Goal: Task Accomplishment & Management: Use online tool/utility

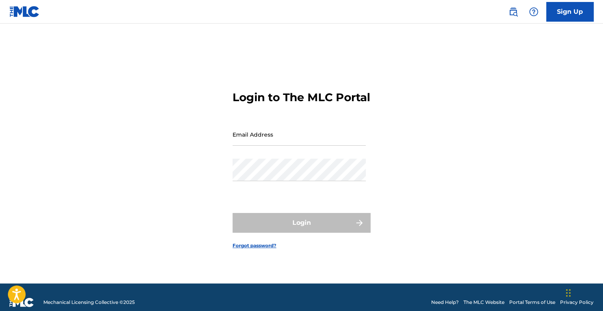
drag, startPoint x: 0, startPoint y: 0, endPoint x: 281, endPoint y: 147, distance: 316.7
click at [281, 146] on input "Email Address" at bounding box center [299, 134] width 133 height 22
click at [348, 60] on form "Login to The MLC Portal Email Address Password Login Forgot password?" at bounding box center [302, 163] width 138 height 241
click at [283, 145] on input "Email Address" at bounding box center [299, 134] width 133 height 22
type input "[EMAIL_ADDRESS][DOMAIN_NAME]"
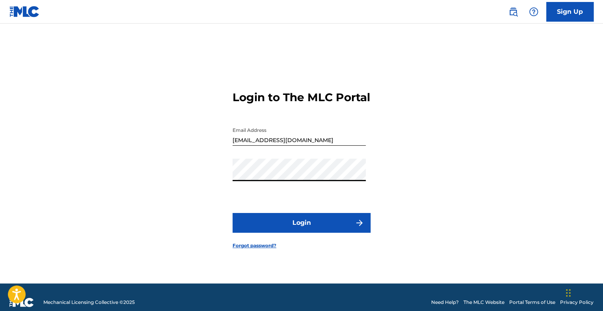
click at [265, 233] on button "Login" at bounding box center [302, 223] width 138 height 20
click at [260, 225] on button "Login" at bounding box center [302, 223] width 138 height 20
click at [281, 231] on button "Login" at bounding box center [302, 223] width 138 height 20
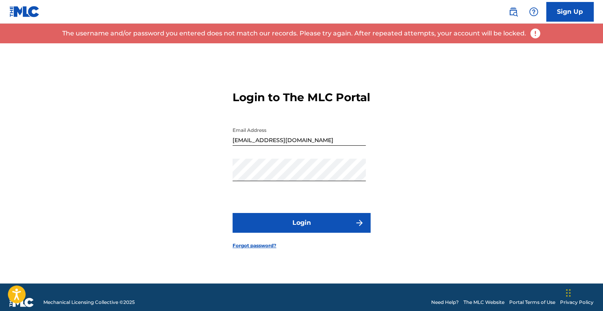
click at [265, 250] on link "Forgot password?" at bounding box center [255, 245] width 44 height 7
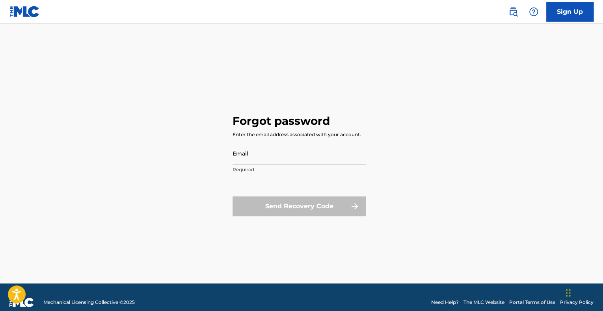
click at [274, 158] on input "Email" at bounding box center [299, 153] width 133 height 22
type input "[EMAIL_ADDRESS][DOMAIN_NAME]"
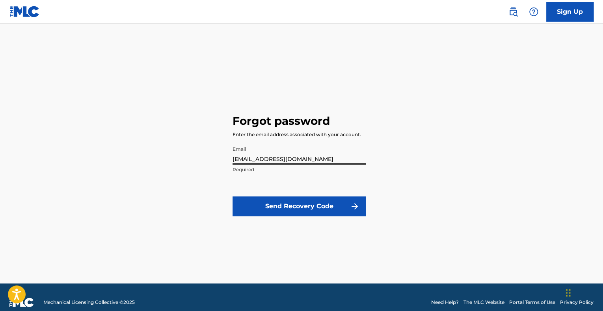
click at [300, 203] on button "Send Recovery Code" at bounding box center [299, 207] width 133 height 20
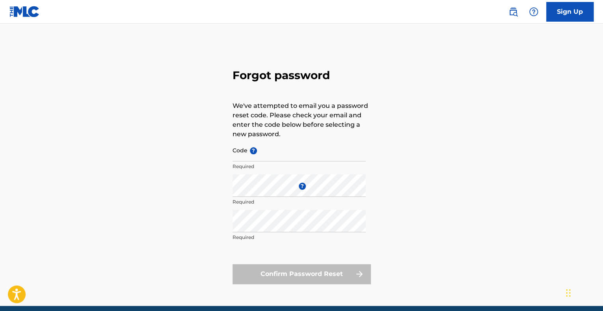
click at [295, 164] on p "Required" at bounding box center [299, 166] width 133 height 7
click at [295, 154] on input "Code ?" at bounding box center [299, 150] width 133 height 22
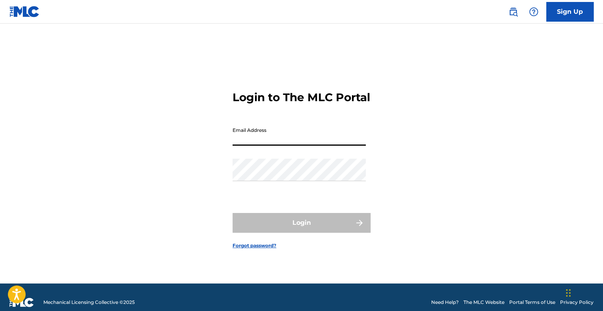
click at [314, 146] on input "Email Address" at bounding box center [299, 134] width 133 height 22
type input "[EMAIL_ADDRESS][DOMAIN_NAME]"
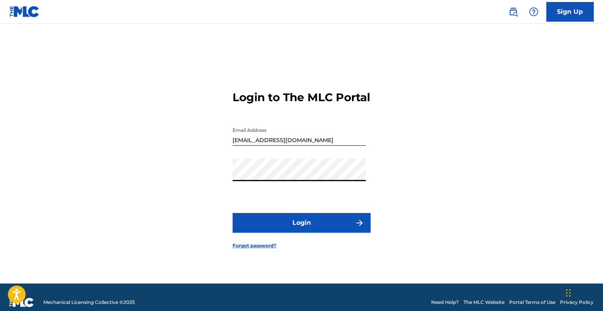
click at [293, 228] on button "Login" at bounding box center [302, 223] width 138 height 20
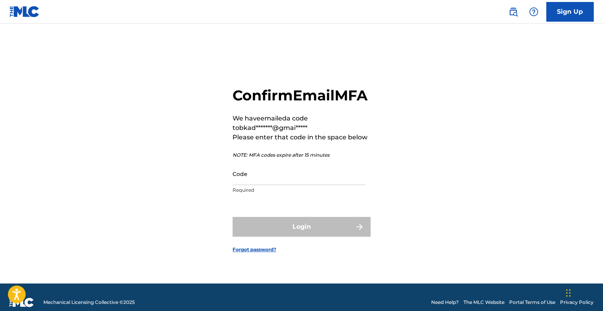
click at [299, 185] on input "Code" at bounding box center [299, 174] width 133 height 22
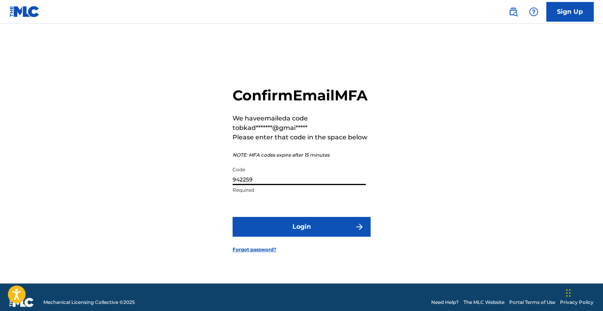
type input "942259"
click at [303, 237] on button "Login" at bounding box center [302, 227] width 138 height 20
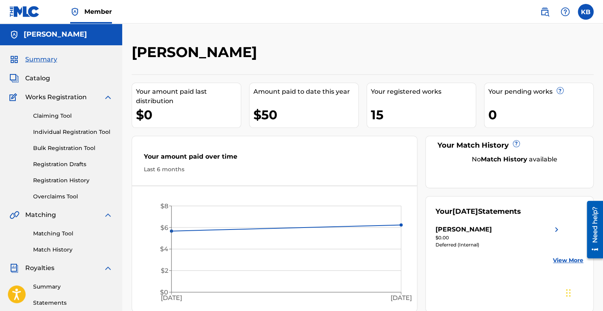
click at [81, 131] on link "Individual Registration Tool" at bounding box center [73, 132] width 80 height 8
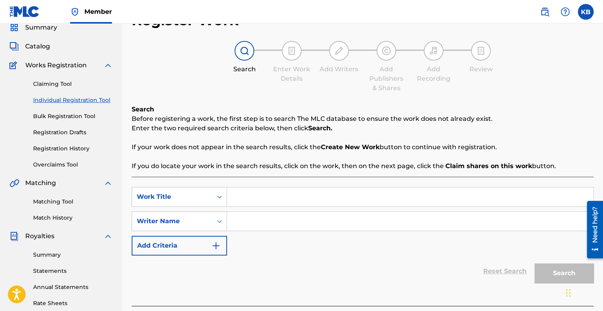
scroll to position [44, 0]
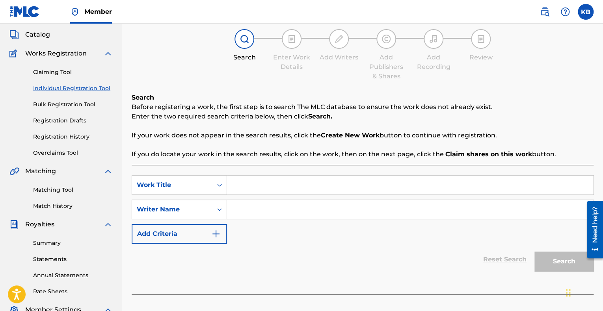
click at [360, 136] on strong "Create New Work" at bounding box center [350, 135] width 59 height 7
click at [451, 150] on p "If you do locate your work in the search results, click on the work, then on th…" at bounding box center [363, 154] width 462 height 9
click at [238, 42] on div at bounding box center [245, 39] width 20 height 20
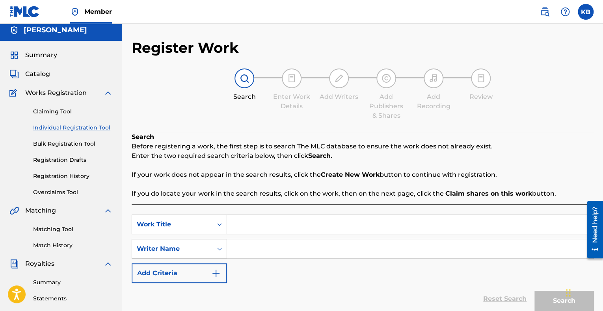
scroll to position [0, 0]
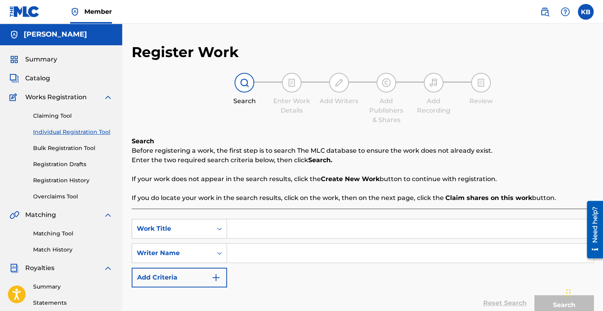
click at [62, 112] on link "Claiming Tool" at bounding box center [73, 116] width 80 height 8
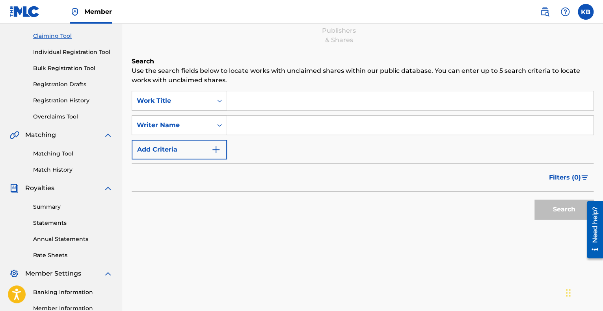
scroll to position [79, 0]
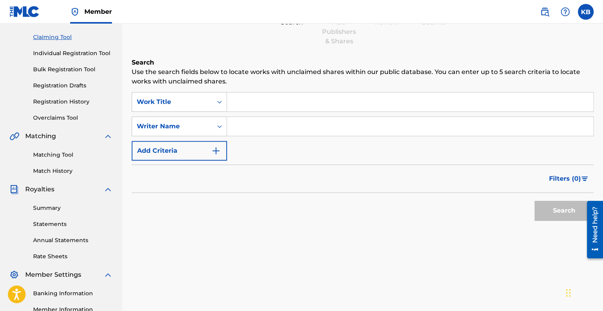
click at [63, 66] on link "Bulk Registration Tool" at bounding box center [73, 69] width 80 height 8
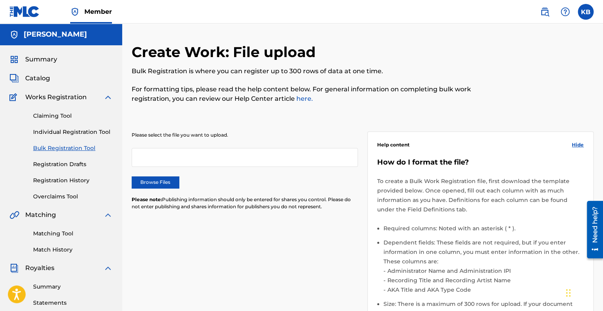
click at [69, 182] on link "Registration History" at bounding box center [73, 181] width 80 height 8
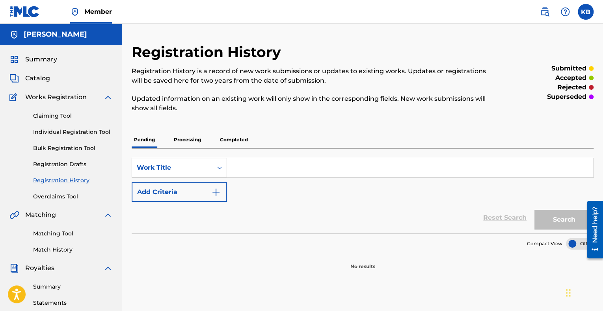
click at [221, 139] on p "Completed" at bounding box center [234, 140] width 33 height 17
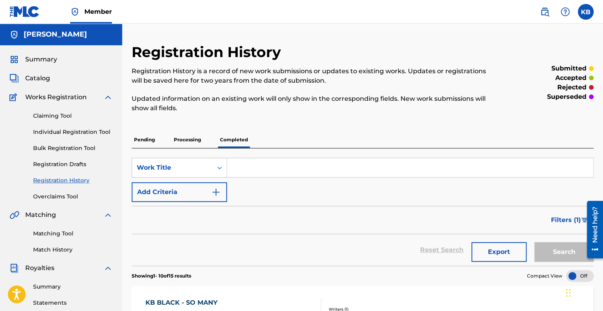
click at [73, 134] on link "Individual Registration Tool" at bounding box center [73, 132] width 80 height 8
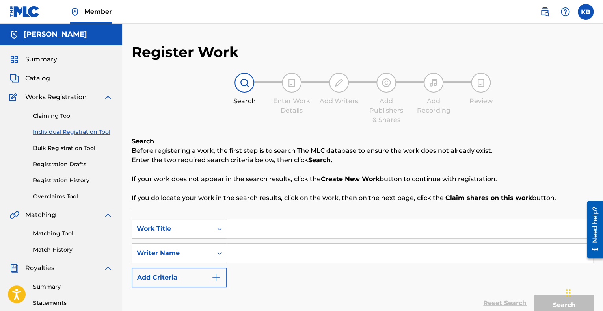
click at [108, 95] on img at bounding box center [107, 97] width 9 height 9
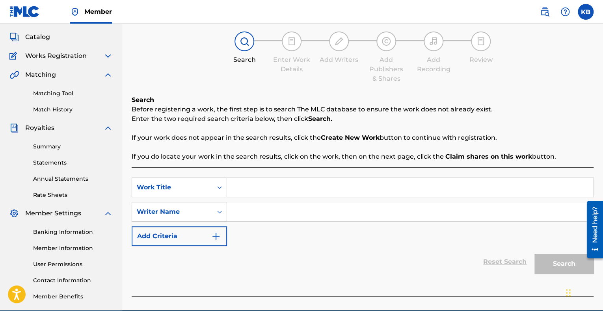
scroll to position [78, 0]
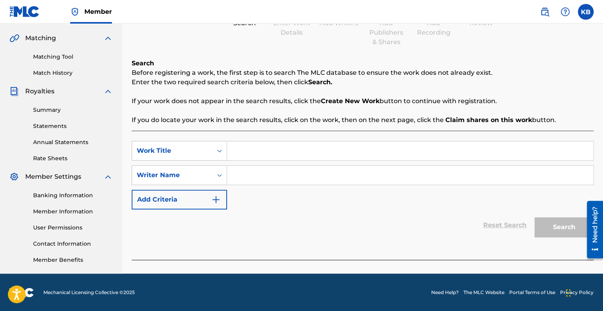
click at [219, 202] on img "Search Form" at bounding box center [215, 199] width 9 height 9
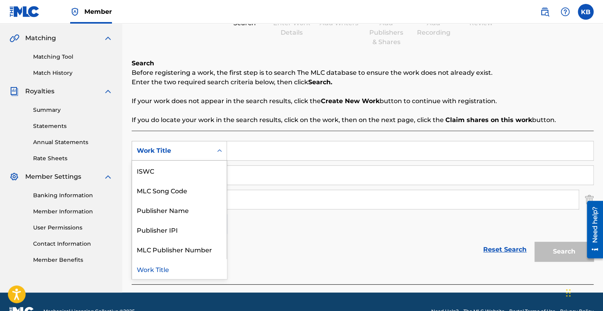
click at [220, 151] on icon "Search Form" at bounding box center [219, 150] width 5 height 3
click at [197, 173] on div "ISWC" at bounding box center [179, 171] width 95 height 20
click at [218, 151] on icon "Search Form" at bounding box center [220, 151] width 8 height 8
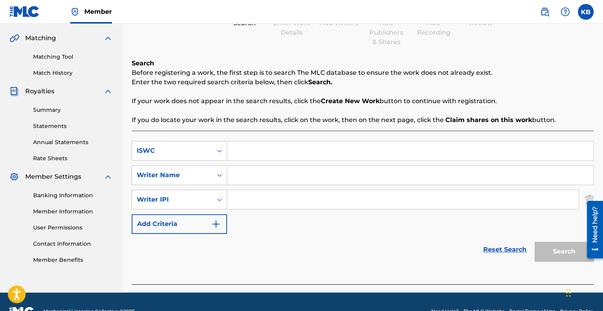
click at [274, 233] on div "SearchWithCriteria1565d466-4d87-4ce6-b160-75be75e18952 ISWC SearchWithCriteriad…" at bounding box center [363, 187] width 462 height 93
click at [483, 247] on link "Reset Search" at bounding box center [504, 249] width 51 height 17
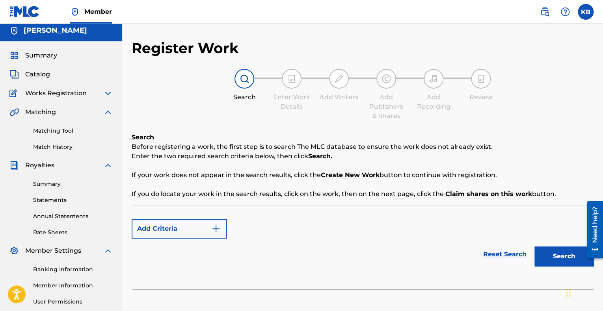
scroll to position [0, 0]
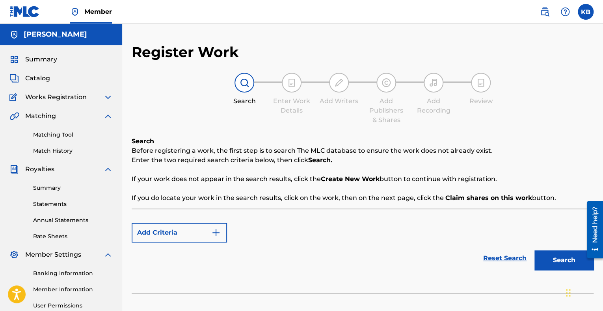
click at [246, 80] on img at bounding box center [244, 82] width 9 height 9
click at [223, 67] on div "Register Work Search Enter Work Details Add Writers Add Publishers & Shares Add…" at bounding box center [363, 172] width 462 height 258
click at [103, 13] on span "Member" at bounding box center [98, 11] width 28 height 9
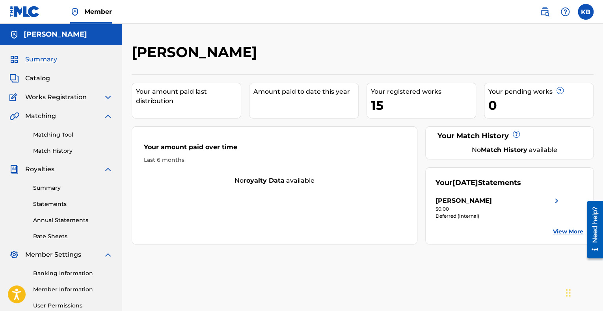
click at [108, 99] on img at bounding box center [107, 97] width 9 height 9
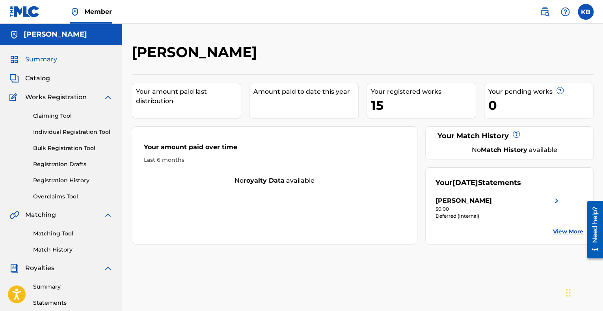
click at [83, 137] on div "Claiming Tool Individual Registration Tool Bulk Registration Tool Registration …" at bounding box center [60, 151] width 103 height 99
click at [83, 133] on link "Individual Registration Tool" at bounding box center [73, 132] width 80 height 8
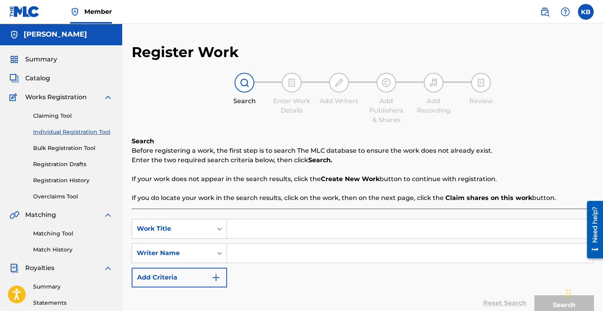
click at [249, 74] on div at bounding box center [245, 83] width 20 height 20
click at [297, 75] on div at bounding box center [292, 83] width 20 height 20
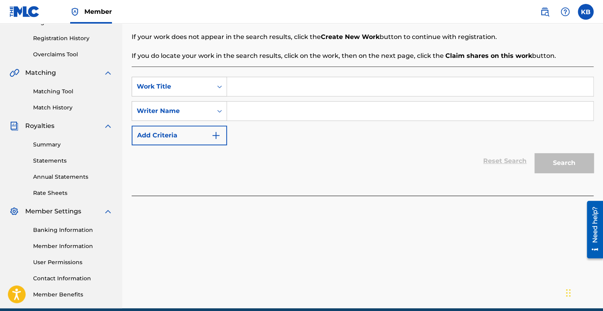
scroll to position [177, 0]
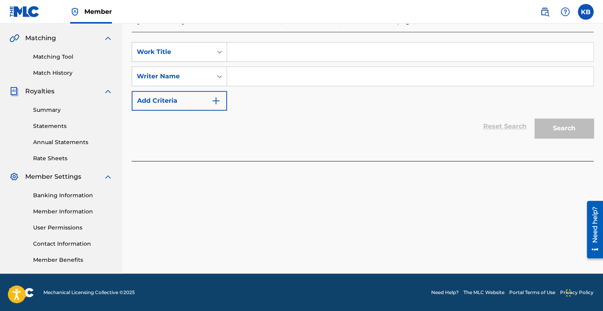
click at [525, 188] on div "Register Work Search Enter Work Details Add Writers Add Publishers & Shares Add…" at bounding box center [362, 70] width 481 height 408
click at [532, 154] on div "SearchWithCriteriae7a4f98b-9324-42c9-b2db-af3aef04c565 Work Title SearchWithCri…" at bounding box center [363, 96] width 462 height 129
click at [508, 131] on div "Reset Search Search" at bounding box center [363, 127] width 462 height 32
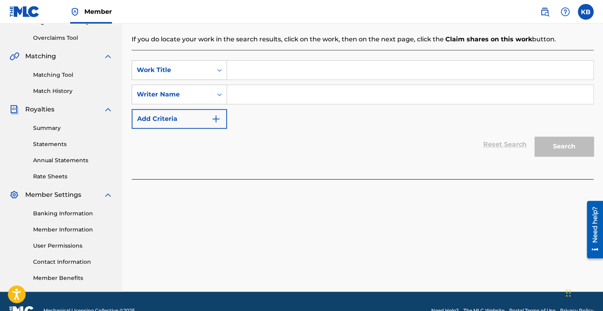
scroll to position [155, 0]
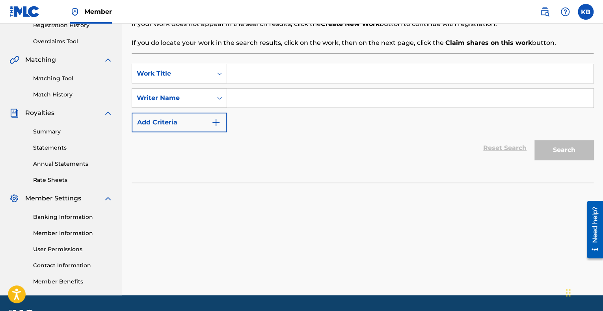
click at [511, 66] on input "Search Form" at bounding box center [410, 73] width 366 height 19
click at [518, 68] on input "KB BLACK" at bounding box center [410, 73] width 366 height 19
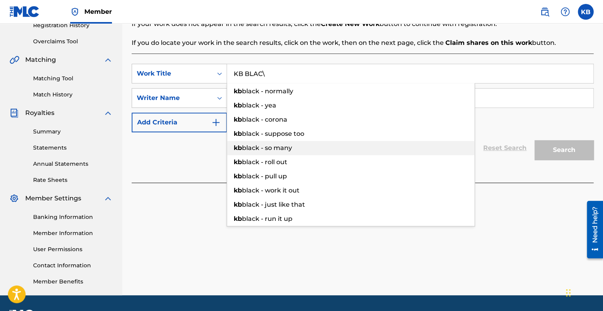
click at [454, 153] on div "kb black - so many" at bounding box center [351, 148] width 248 height 14
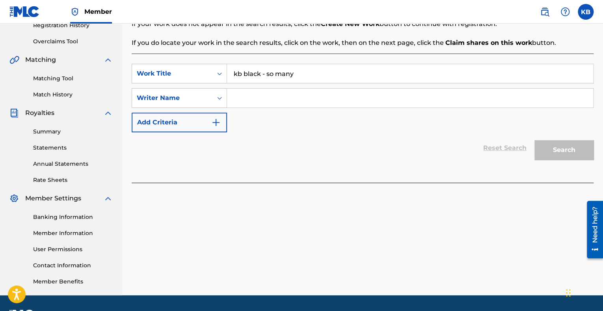
click at [551, 149] on div "Search" at bounding box center [562, 148] width 63 height 32
click at [461, 75] on input "kb black - so many" at bounding box center [410, 73] width 366 height 19
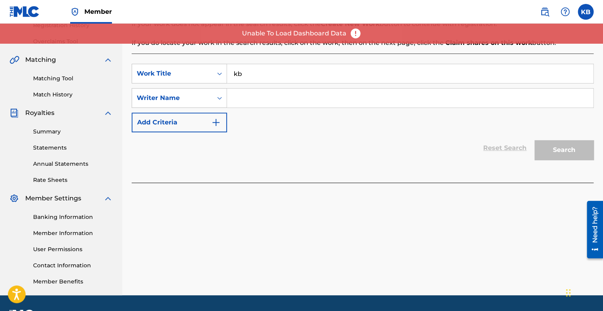
type input "k"
click at [375, 146] on div "Reset Search Search" at bounding box center [363, 148] width 462 height 32
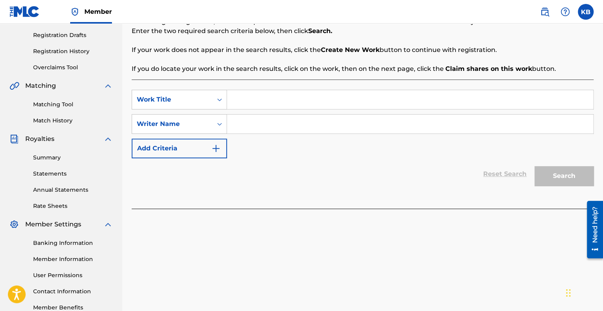
scroll to position [123, 0]
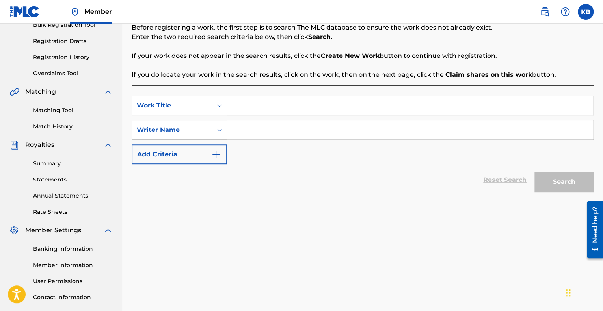
click at [568, 290] on div "Chat Widget" at bounding box center [583, 293] width 39 height 38
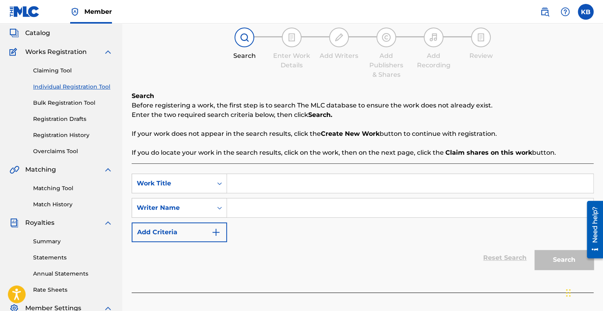
scroll to position [0, 0]
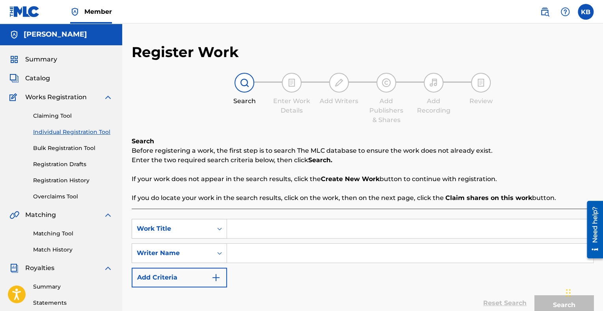
click at [262, 122] on div "Search Enter Work Details Add Writers Add Publishers & Shares Add Recording Rev…" at bounding box center [363, 99] width 462 height 52
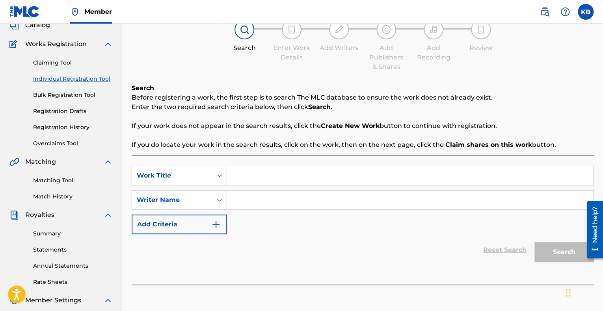
scroll to position [49, 0]
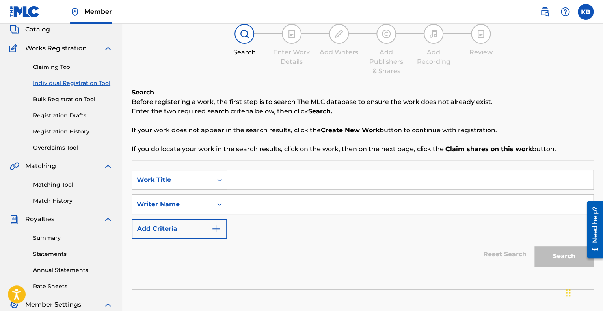
click at [155, 254] on div "Reset Search Search" at bounding box center [363, 255] width 462 height 32
click at [155, 256] on div "Reset Search Search" at bounding box center [363, 255] width 462 height 32
click at [78, 113] on link "Registration Drafts" at bounding box center [73, 116] width 80 height 8
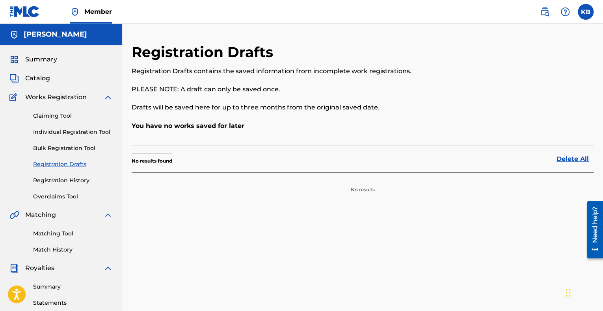
click at [73, 130] on link "Individual Registration Tool" at bounding box center [73, 132] width 80 height 8
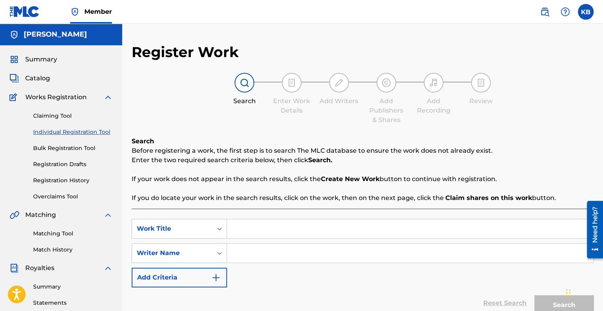
click at [592, 217] on div "Need help?" at bounding box center [595, 225] width 11 height 36
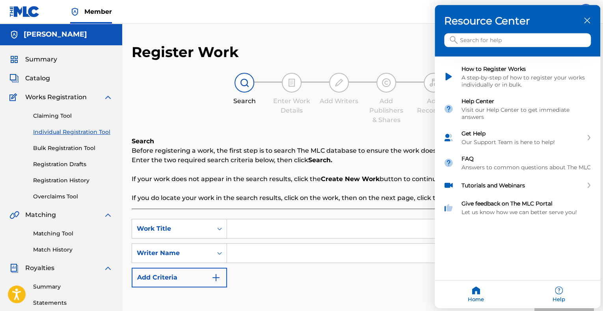
click at [403, 251] on div at bounding box center [301, 155] width 603 height 311
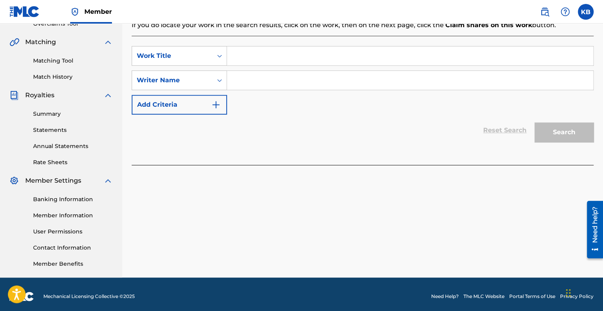
scroll to position [177, 0]
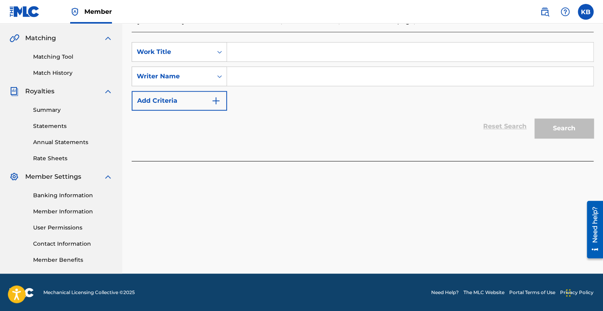
click at [105, 95] on img at bounding box center [107, 91] width 9 height 9
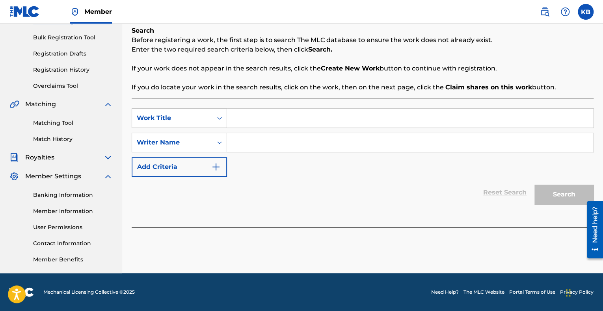
scroll to position [110, 0]
click at [108, 159] on img at bounding box center [107, 157] width 9 height 9
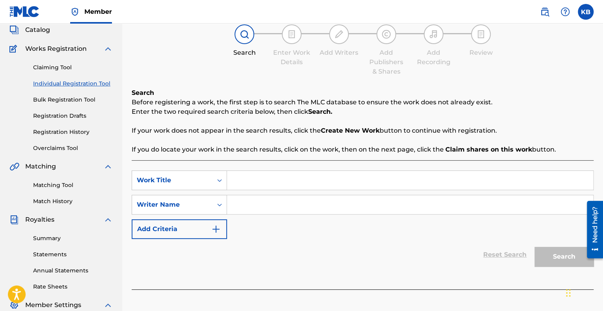
scroll to position [47, 0]
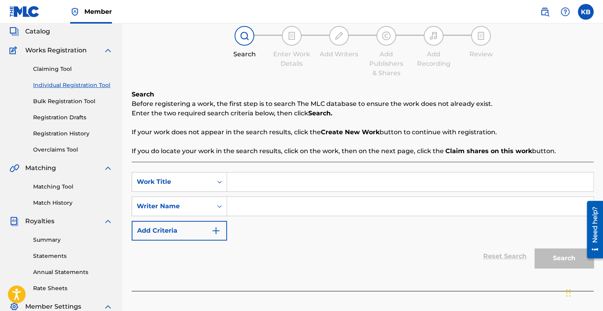
click at [492, 150] on strong "Claim shares on this work" at bounding box center [489, 150] width 87 height 7
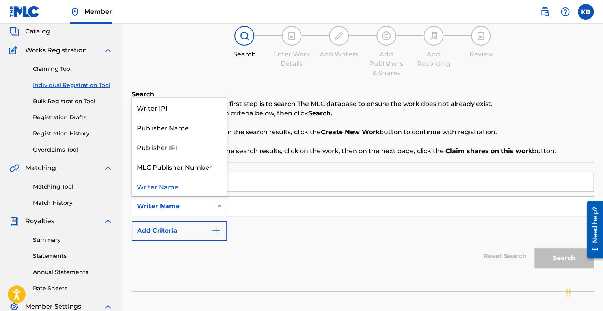
click at [221, 203] on icon "Search Form" at bounding box center [220, 207] width 8 height 8
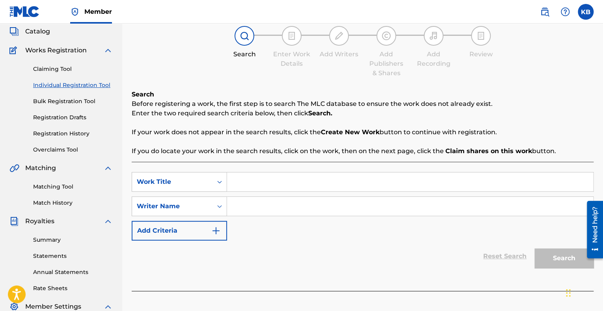
click at [86, 102] on link "Bulk Registration Tool" at bounding box center [73, 101] width 80 height 8
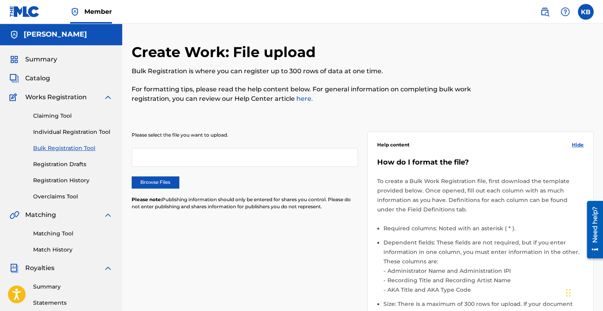
click at [47, 119] on link "Claiming Tool" at bounding box center [73, 116] width 80 height 8
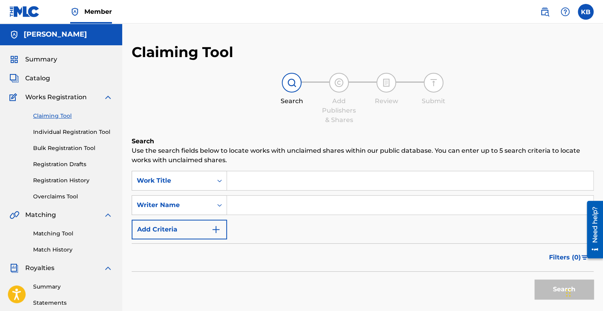
click at [95, 132] on link "Individual Registration Tool" at bounding box center [73, 132] width 80 height 8
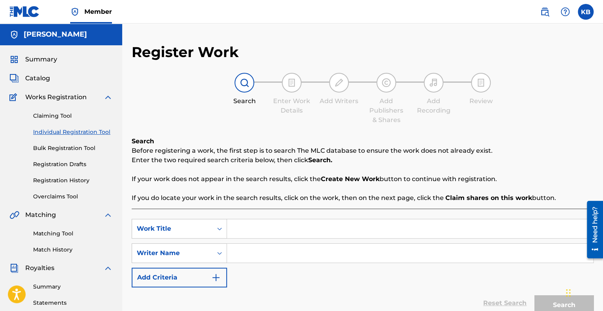
click at [67, 116] on link "Claiming Tool" at bounding box center [73, 116] width 80 height 8
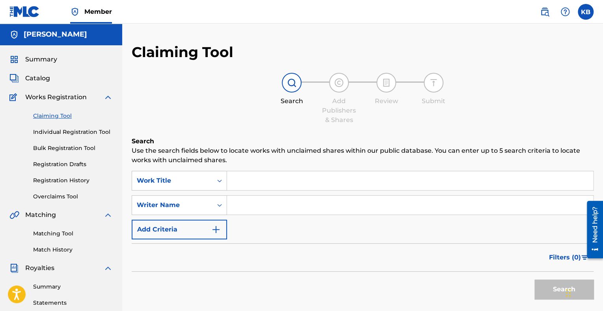
click at [67, 116] on link "Claiming Tool" at bounding box center [73, 116] width 80 height 8
click at [67, 127] on div "Claiming Tool Individual Registration Tool Bulk Registration Tool Registration …" at bounding box center [60, 151] width 103 height 99
click at [71, 133] on link "Individual Registration Tool" at bounding box center [73, 132] width 80 height 8
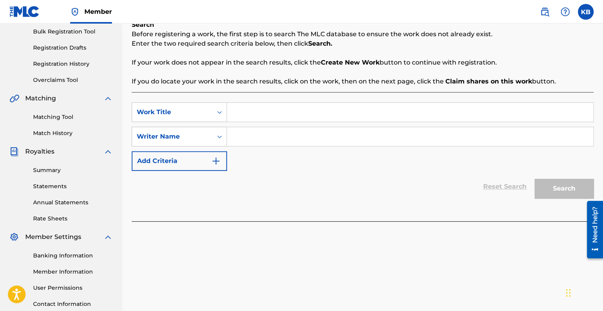
scroll to position [177, 0]
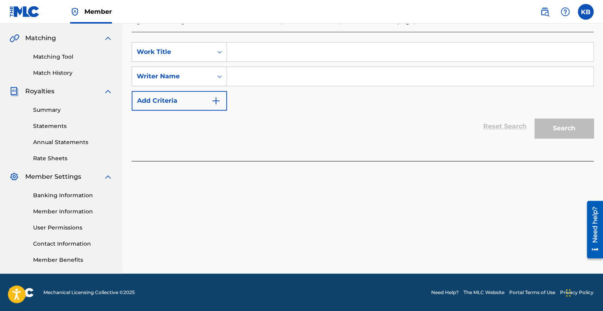
drag, startPoint x: 605, startPoint y: 93, endPoint x: 17, endPoint y: 54, distance: 589.5
click at [570, 296] on div "Chat Widget" at bounding box center [583, 293] width 39 height 38
